Goal: Information Seeking & Learning: Compare options

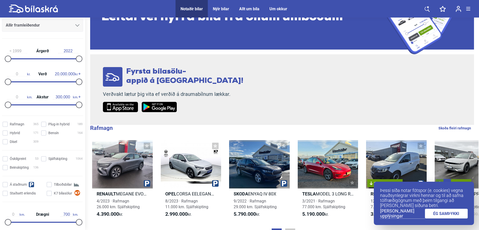
scroll to position [75, 0]
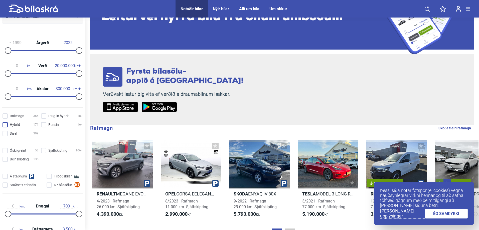
click at [6, 125] on input "Hybrid 171" at bounding box center [21, 124] width 36 height 5
checkbox input "true"
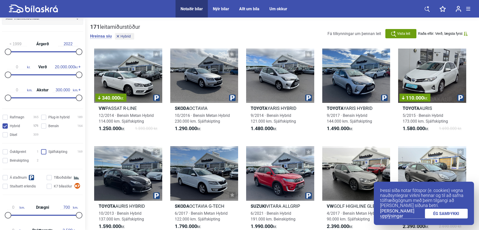
click at [44, 150] on input "Sjálfskipting 169" at bounding box center [63, 151] width 42 height 5
checkbox input "true"
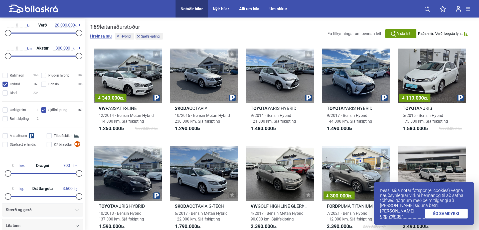
scroll to position [125, 0]
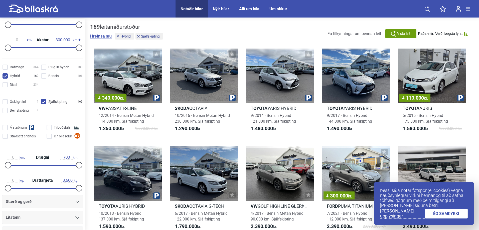
click at [7, 77] on input "Hybrid 169" at bounding box center [21, 76] width 36 height 5
checkbox input "false"
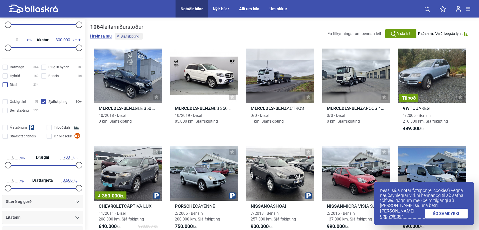
click at [7, 85] on input "Dísel 234" at bounding box center [21, 84] width 36 height 5
checkbox input "true"
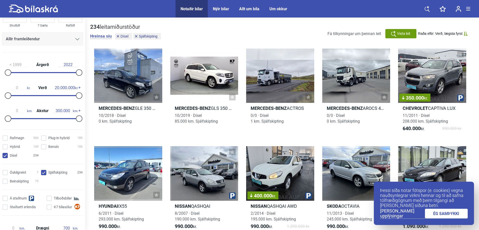
scroll to position [25, 0]
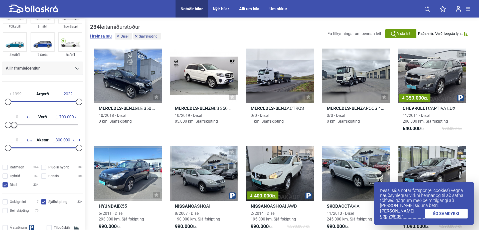
type input "1.600.000"
drag, startPoint x: 76, startPoint y: 123, endPoint x: 12, endPoint y: 128, distance: 64.0
click at [12, 128] on div "0 kr. Verð 1.600.000 kr." at bounding box center [42, 120] width 81 height 23
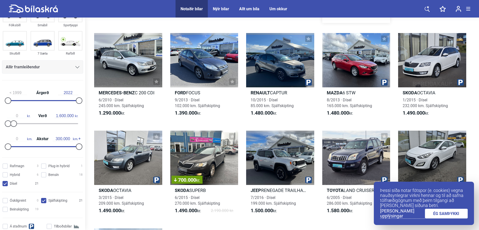
scroll to position [175, 0]
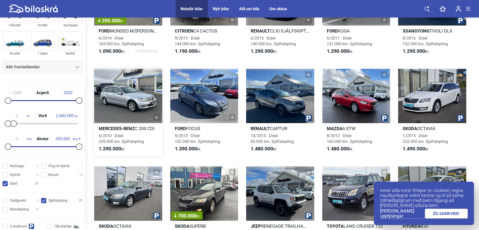
click at [122, 98] on div at bounding box center [128, 96] width 68 height 54
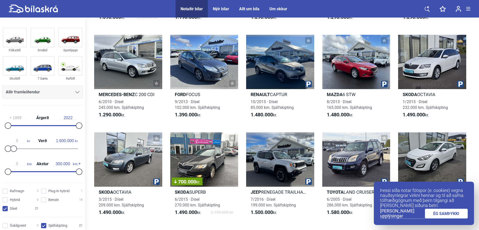
scroll to position [200, 0]
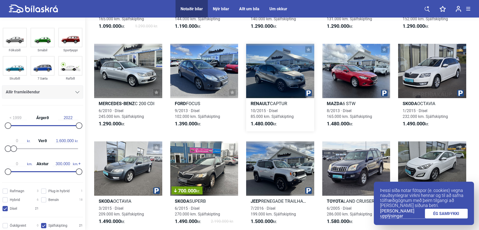
click at [280, 68] on div at bounding box center [280, 71] width 68 height 54
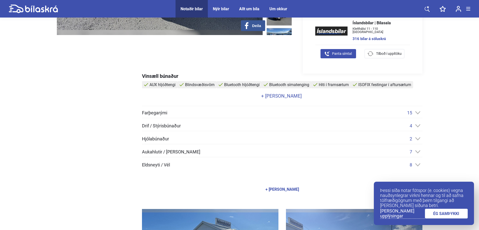
scroll to position [175, 0]
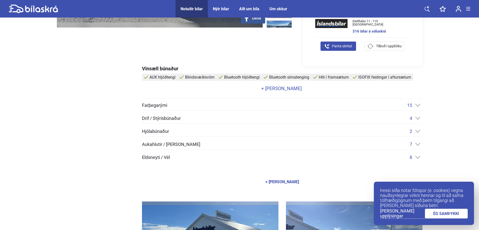
click at [420, 156] on icon at bounding box center [417, 157] width 5 height 3
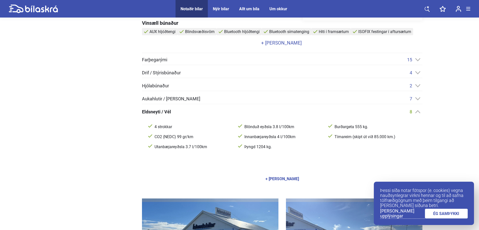
scroll to position [225, 0]
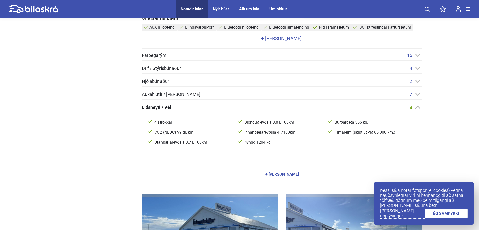
click at [416, 80] on icon at bounding box center [417, 81] width 5 height 3
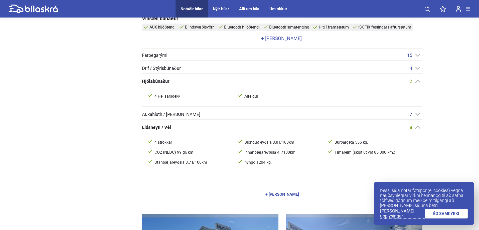
click at [418, 114] on icon at bounding box center [417, 114] width 5 height 3
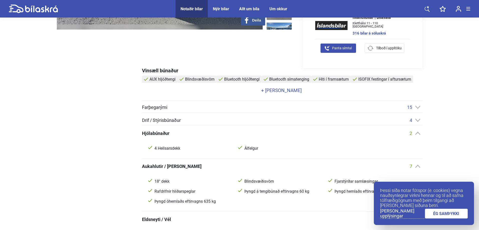
scroll to position [175, 0]
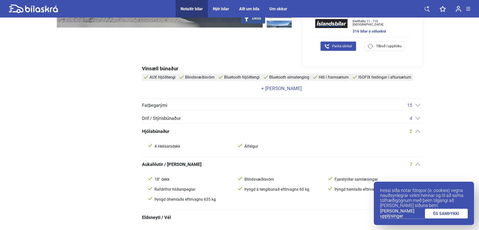
click at [419, 104] on icon at bounding box center [417, 105] width 5 height 3
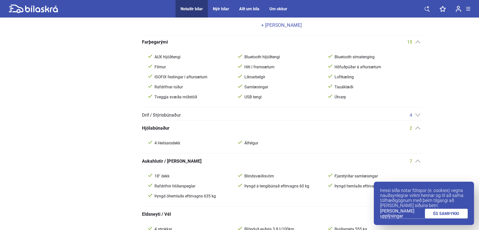
scroll to position [250, 0]
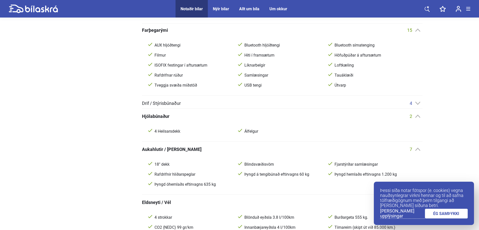
click at [418, 103] on icon at bounding box center [417, 103] width 5 height 3
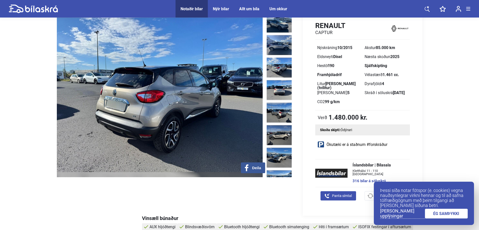
scroll to position [25, 0]
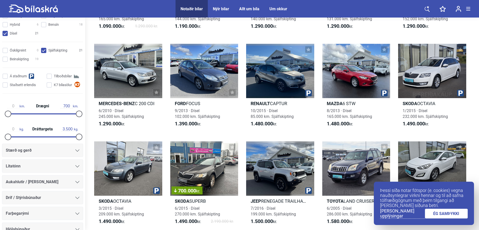
scroll to position [200, 0]
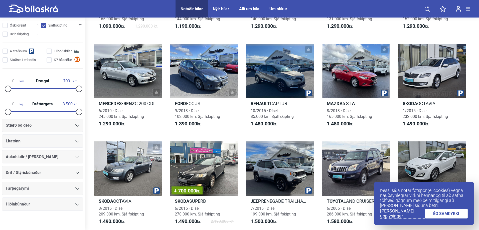
click at [78, 173] on div "Drif / Stýrisbúnaður" at bounding box center [42, 172] width 81 height 13
click at [76, 173] on icon at bounding box center [77, 173] width 4 height 2
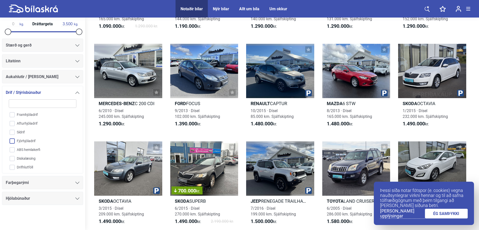
click at [13, 140] on input "Fjórhjóladrif" at bounding box center [39, 141] width 68 height 9
checkbox input "true"
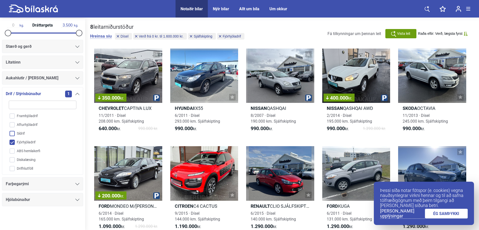
click at [14, 133] on input "Sídrif" at bounding box center [39, 133] width 68 height 9
checkbox input "true"
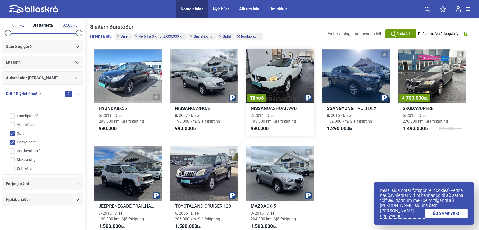
click at [281, 70] on div "Tilboð" at bounding box center [280, 76] width 68 height 54
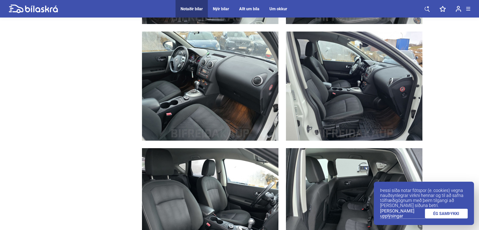
scroll to position [2027, 0]
